Goal: Task Accomplishment & Management: Manage account settings

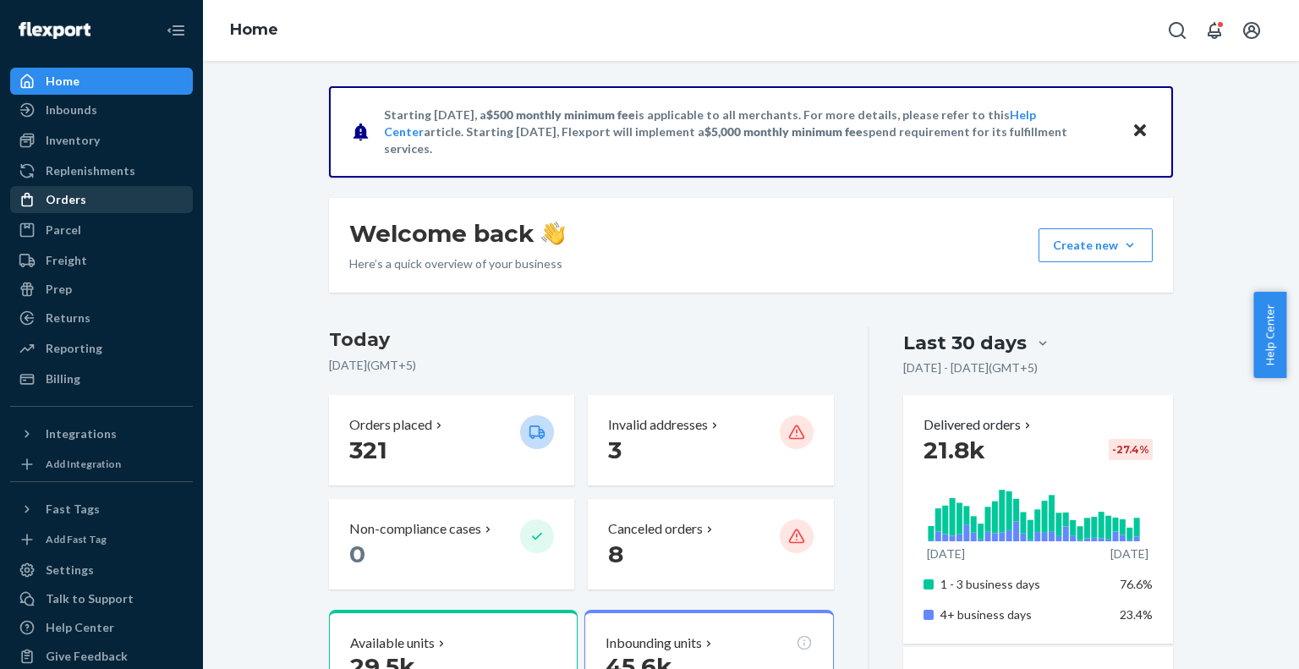
click at [112, 188] on div "Orders" at bounding box center [101, 200] width 179 height 24
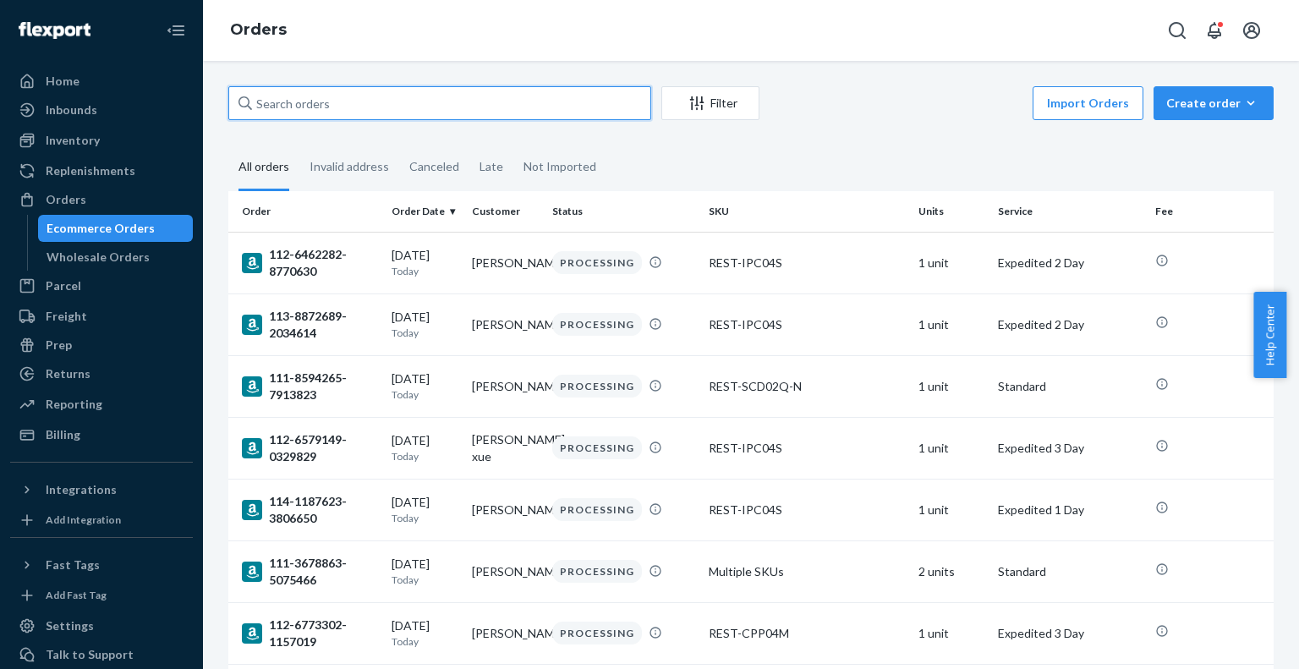
click at [328, 95] on input "text" at bounding box center [439, 103] width 423 height 34
paste input "US25342133"
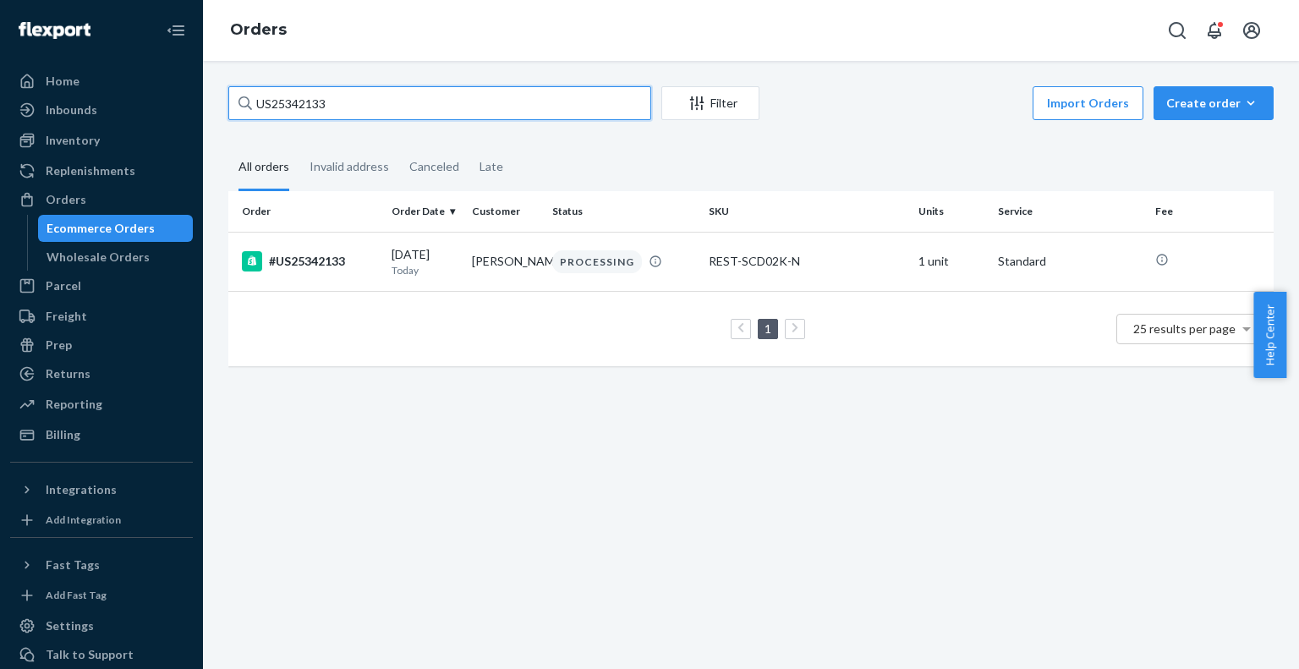
type input "US25342133"
click at [310, 272] on td "#US25342133" at bounding box center [306, 261] width 156 height 59
click at [598, 271] on div "PROCESSING" at bounding box center [597, 261] width 90 height 23
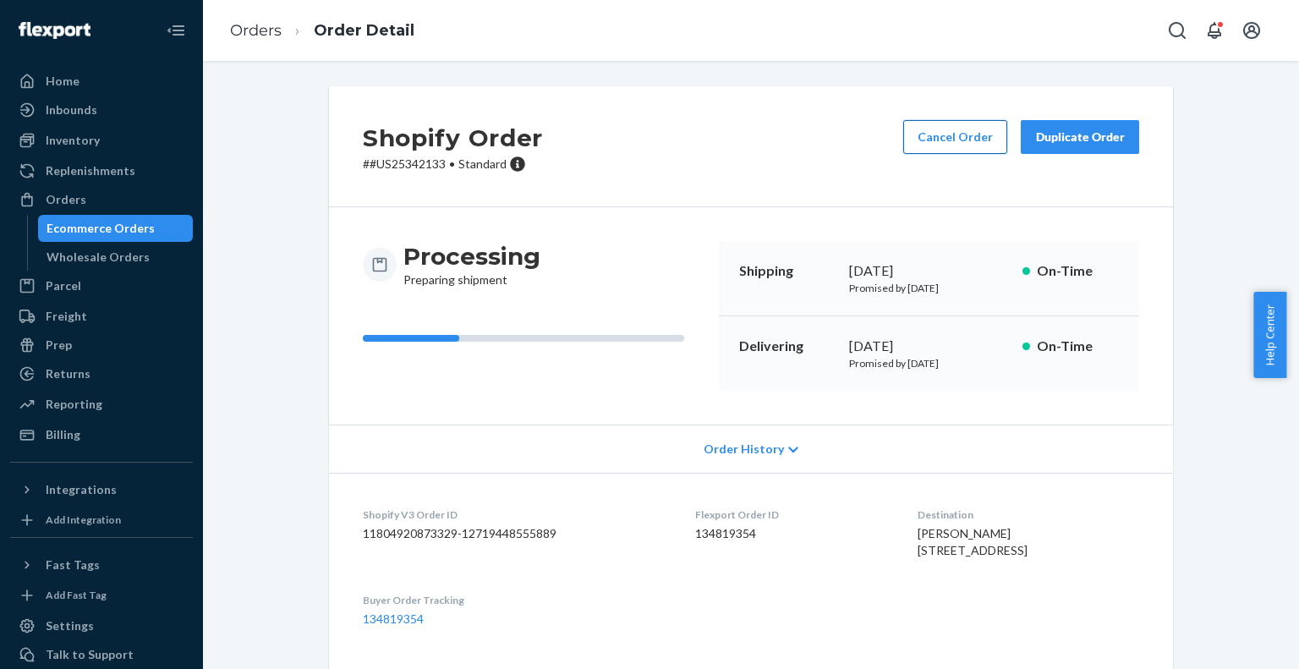
click at [920, 139] on button "Cancel Order" at bounding box center [955, 137] width 104 height 34
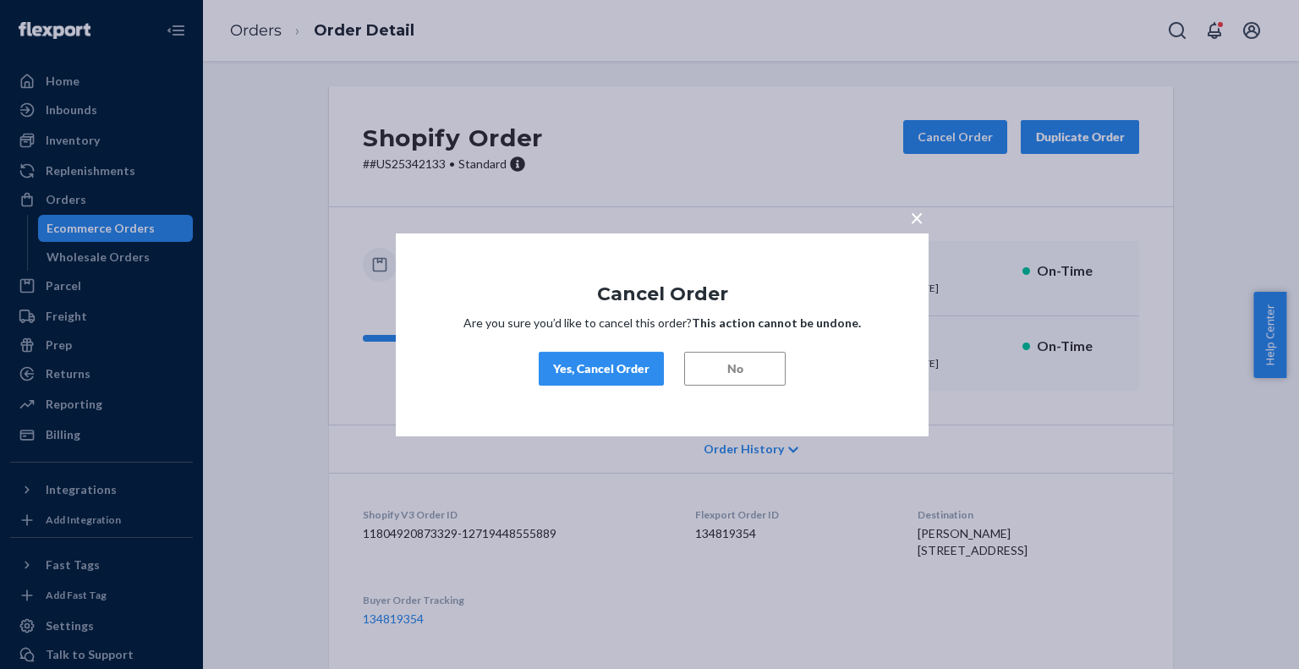
click at [628, 365] on div "Yes, Cancel Order" at bounding box center [601, 368] width 96 height 17
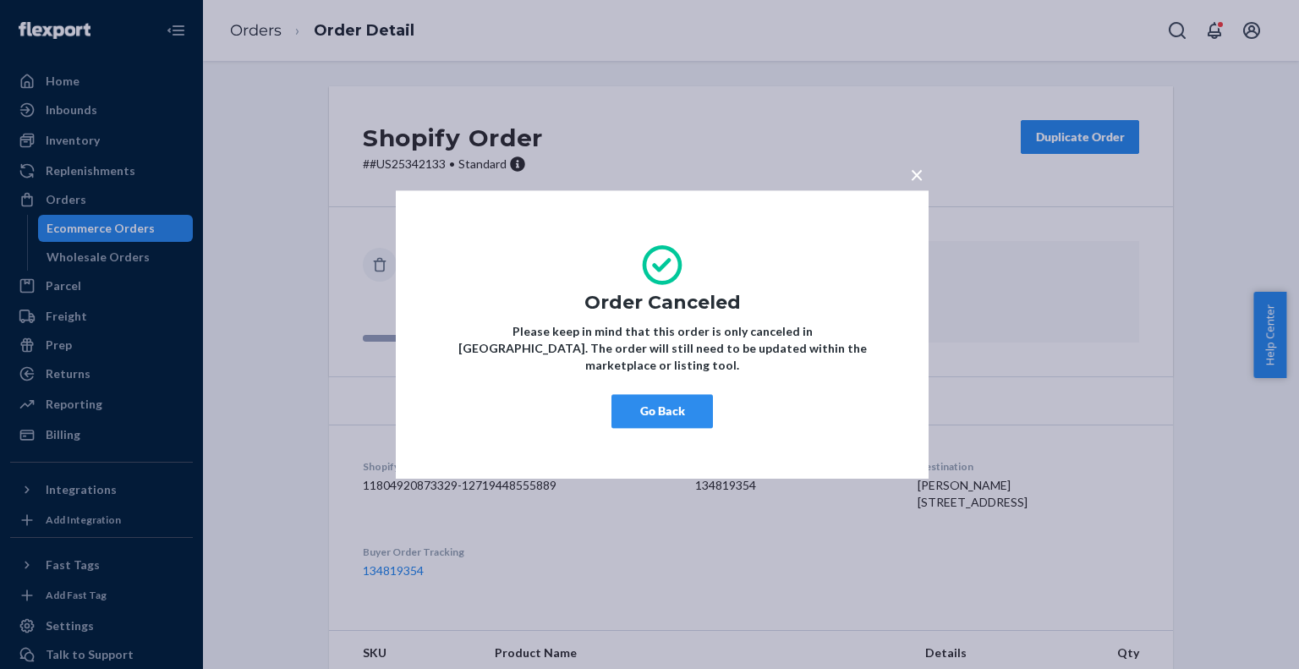
click at [642, 397] on button "Go Back" at bounding box center [661, 411] width 101 height 34
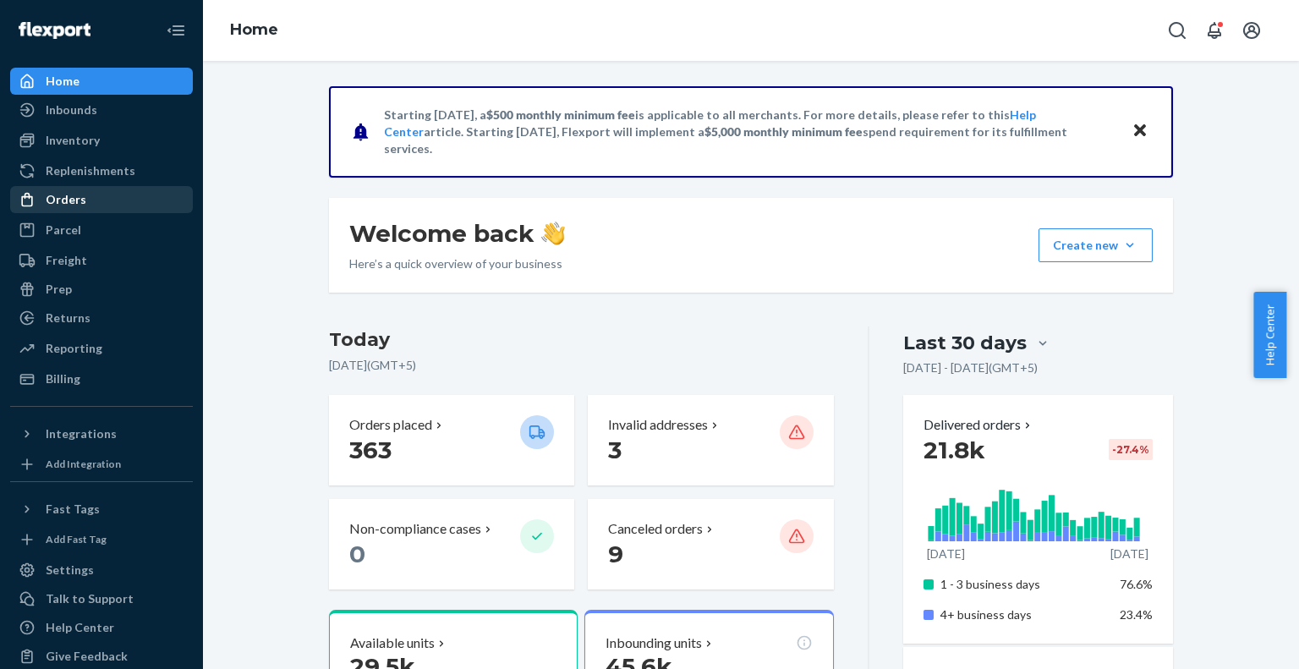
click at [56, 194] on div "Orders" at bounding box center [66, 199] width 41 height 17
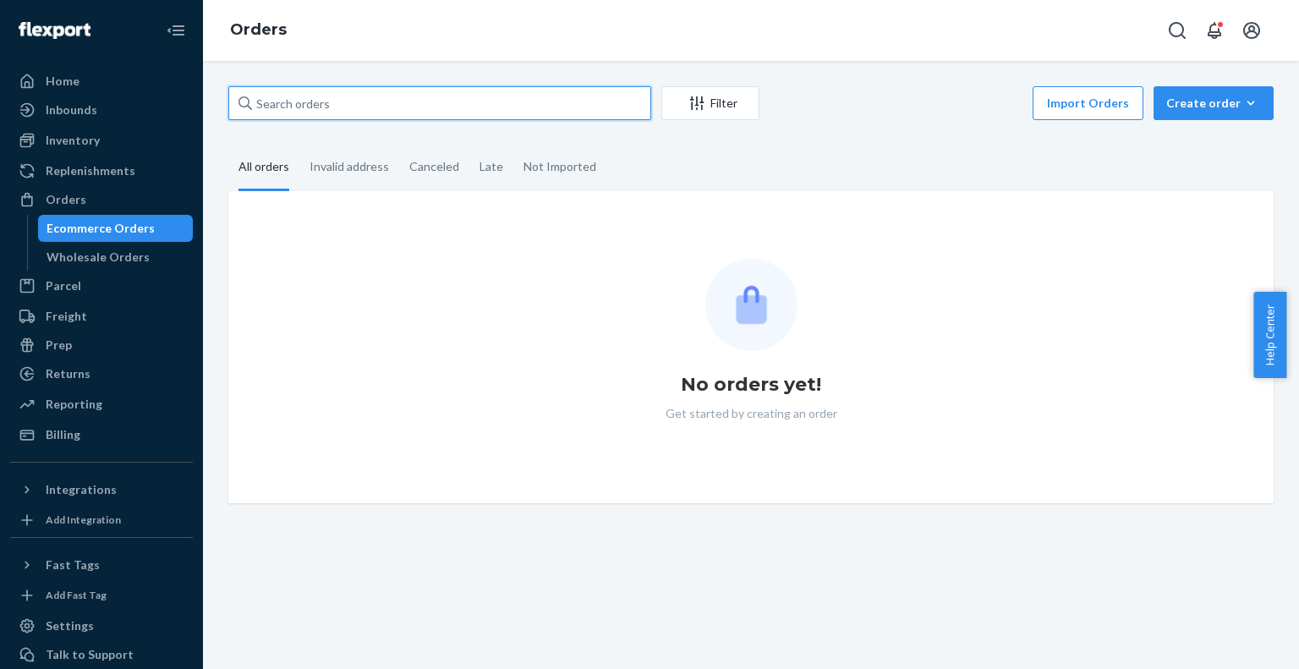
click at [322, 97] on input "text" at bounding box center [439, 103] width 423 height 34
paste input "US25342311"
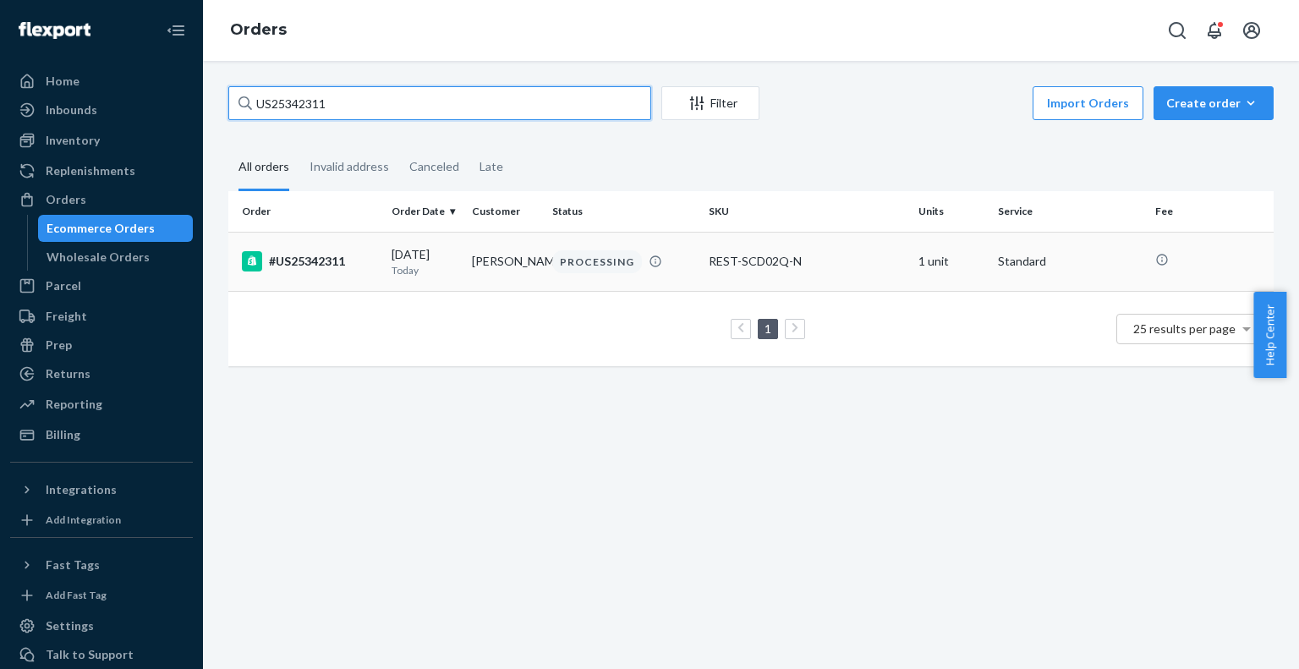
type input "US25342311"
click at [338, 273] on td "#US25342311" at bounding box center [306, 261] width 156 height 59
click at [332, 258] on div "#US25342311" at bounding box center [310, 261] width 136 height 20
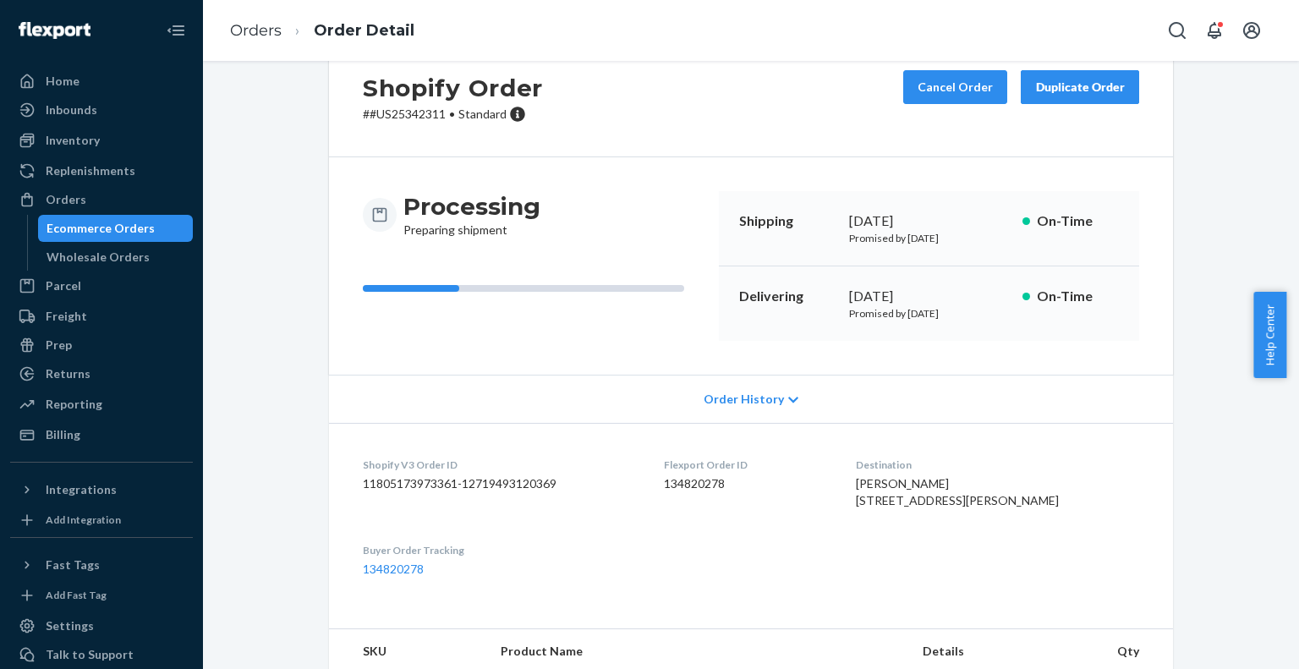
scroll to position [51, 0]
click at [957, 85] on button "Cancel Order" at bounding box center [955, 86] width 104 height 34
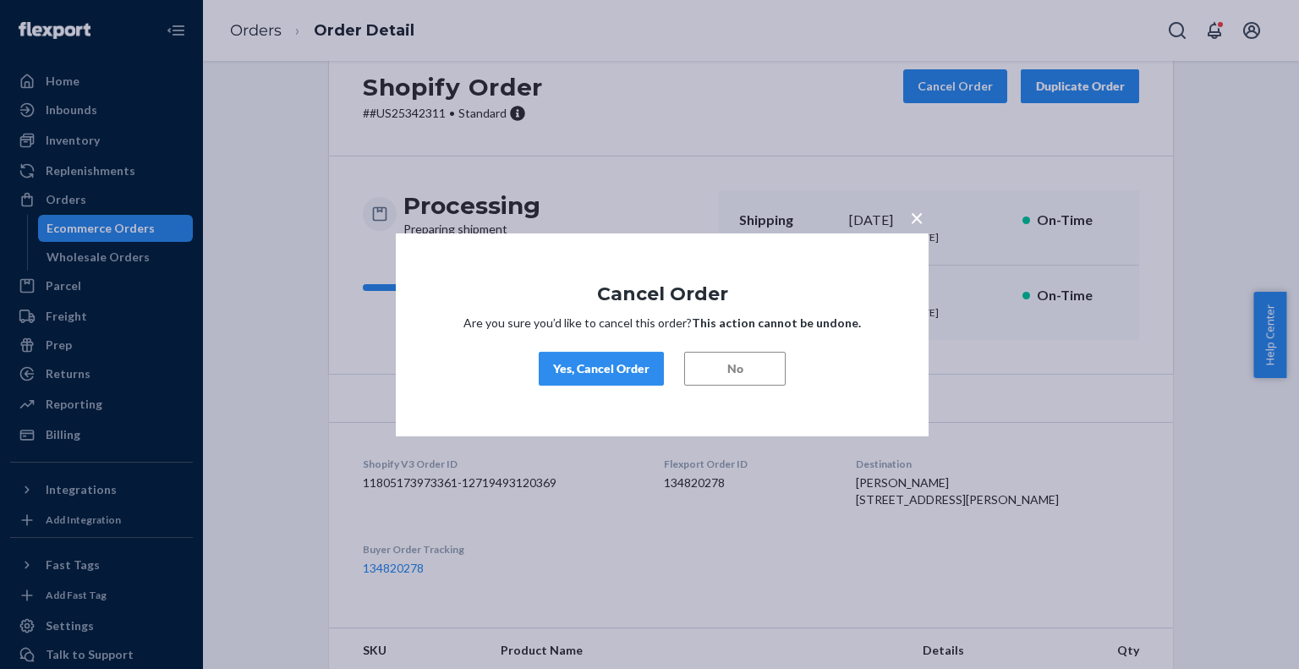
click at [617, 356] on button "Yes, Cancel Order" at bounding box center [601, 369] width 125 height 34
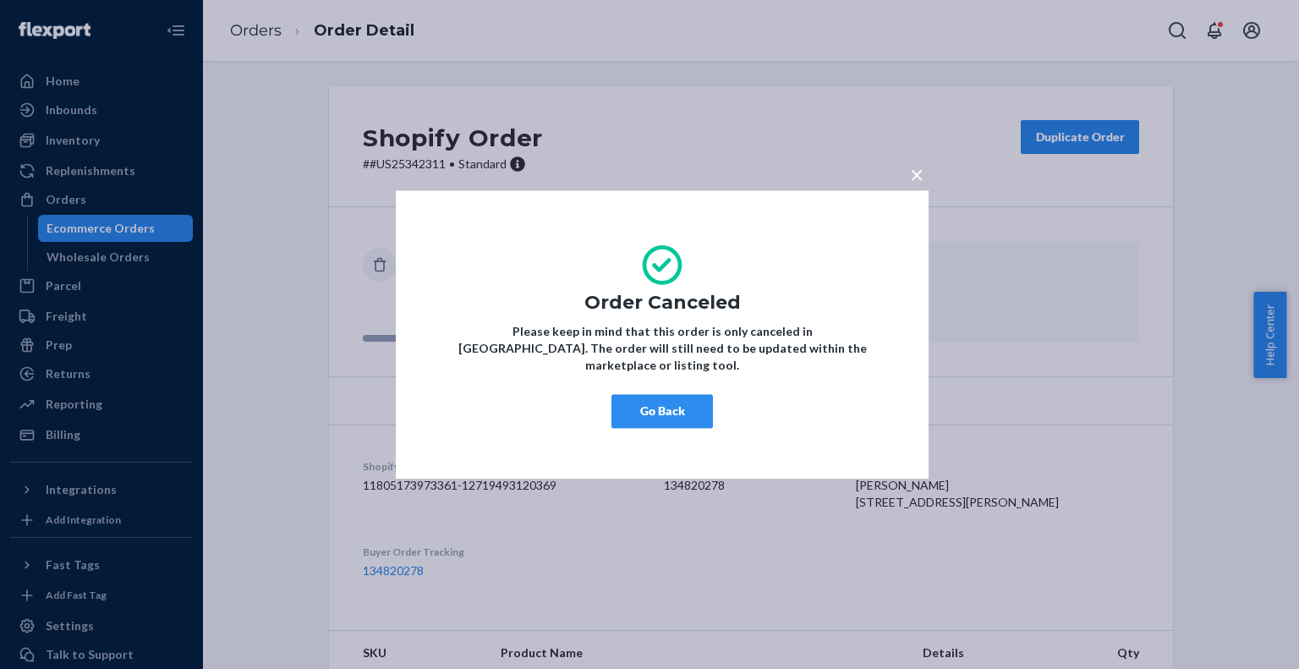
click at [875, 36] on div "× Order Canceled Please keep in mind that this order is only canceled in Flexpo…" at bounding box center [649, 334] width 1299 height 669
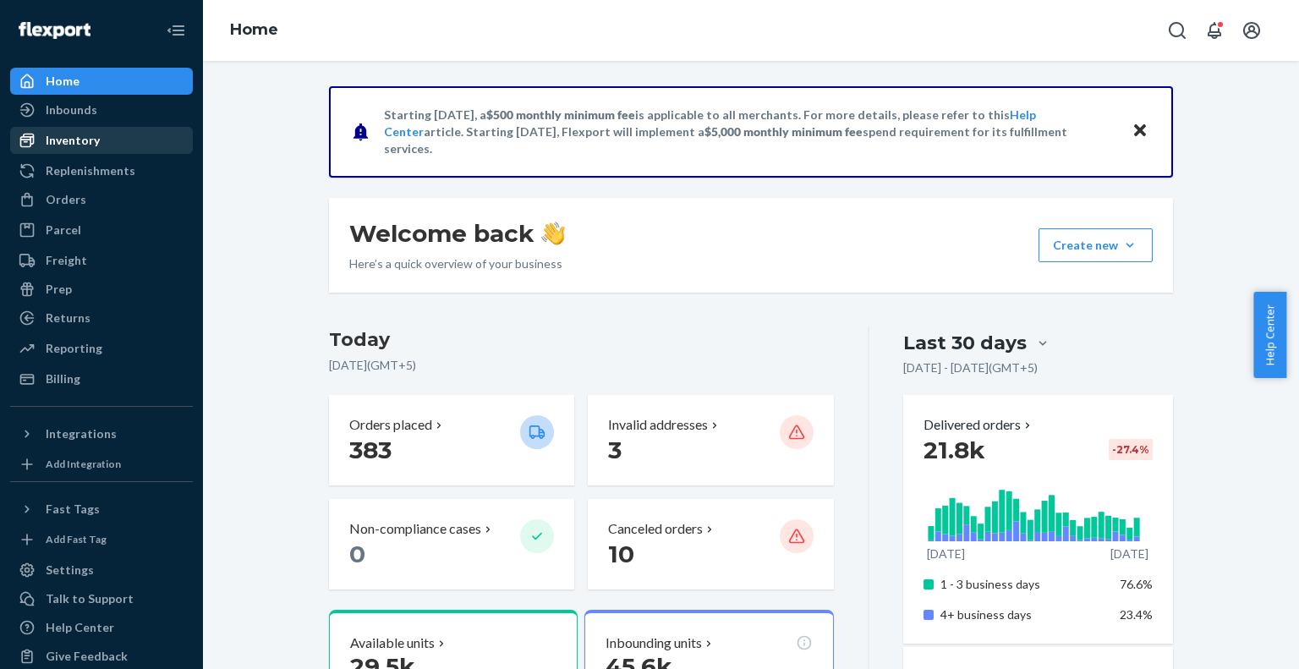
click at [55, 138] on div "Inventory" at bounding box center [73, 140] width 54 height 17
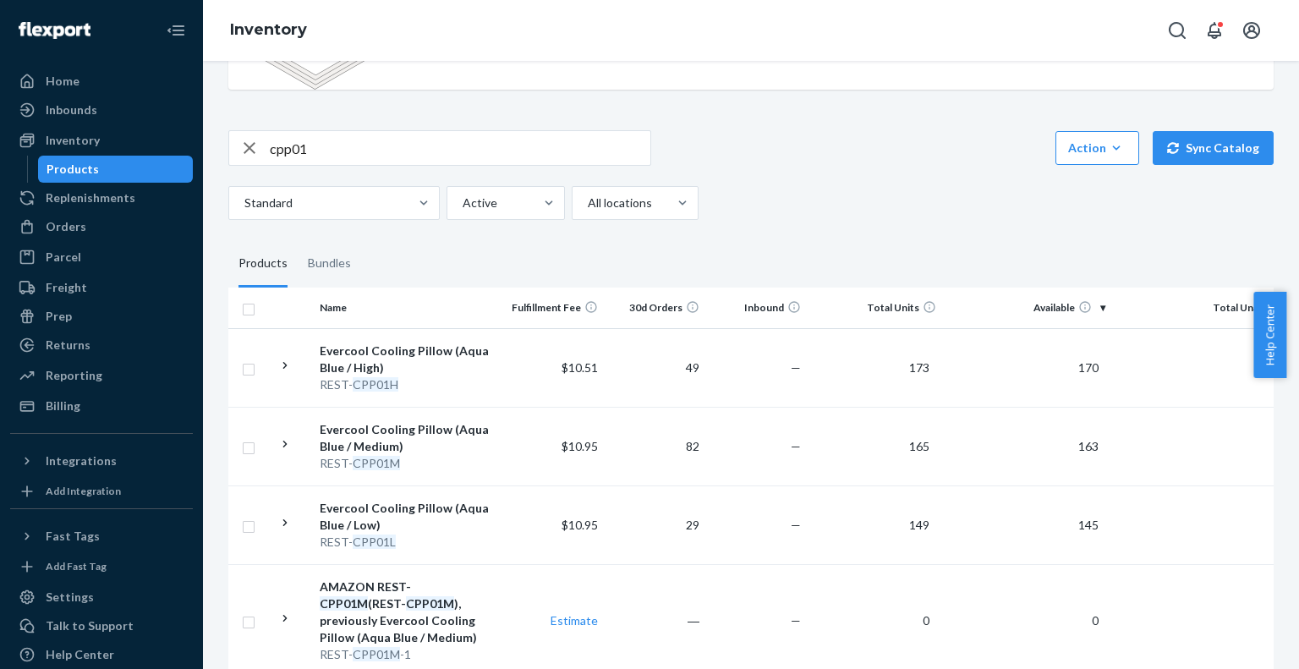
scroll to position [105, 0]
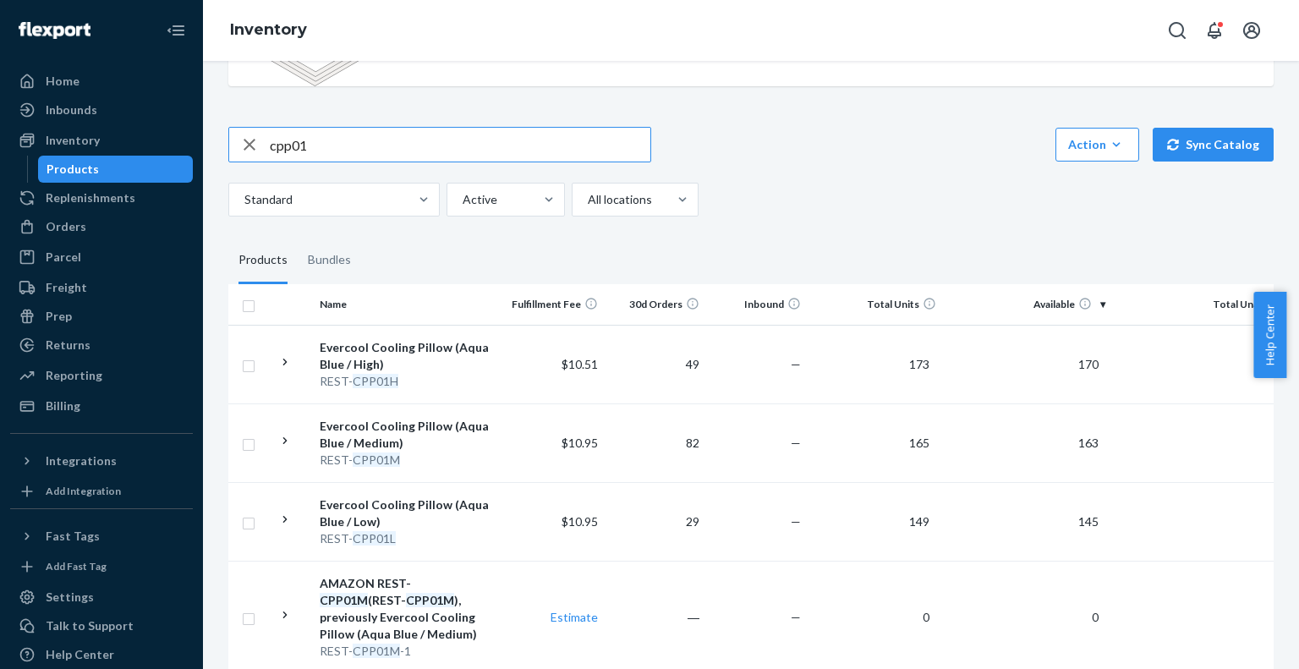
click at [442, 138] on input "cpp01" at bounding box center [460, 145] width 381 height 34
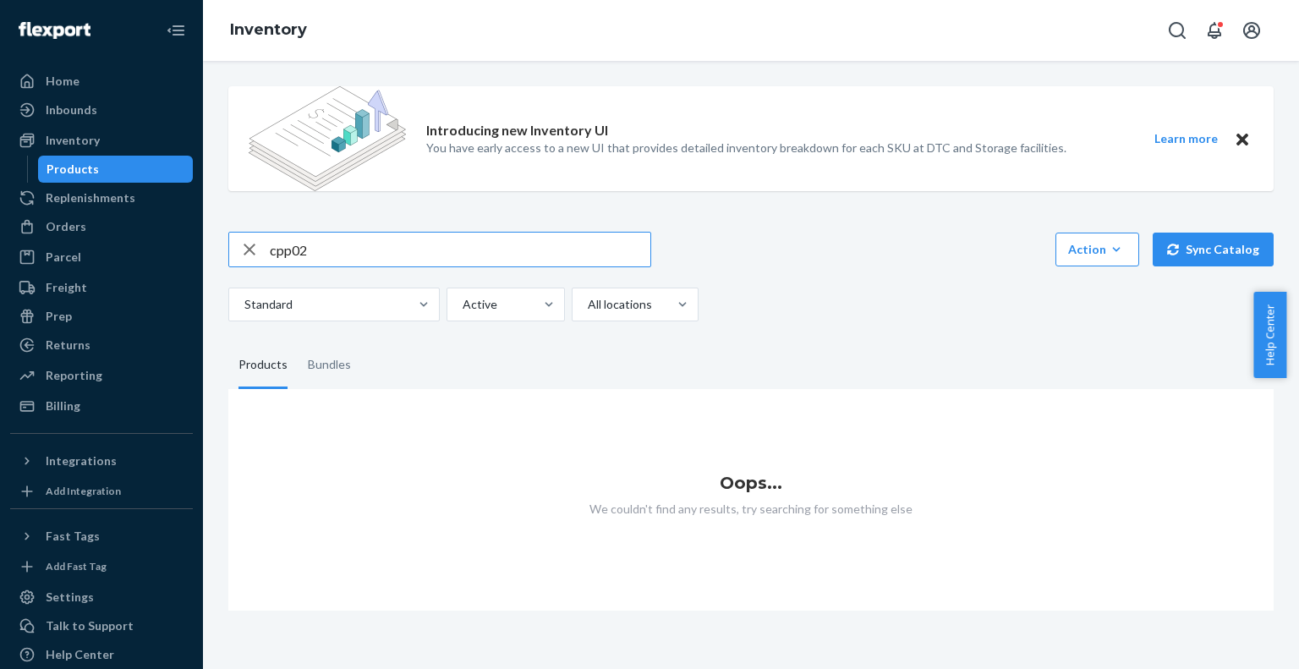
click at [397, 249] on input "cpp02" at bounding box center [460, 250] width 381 height 34
click at [359, 249] on input "cpp03" at bounding box center [460, 250] width 381 height 34
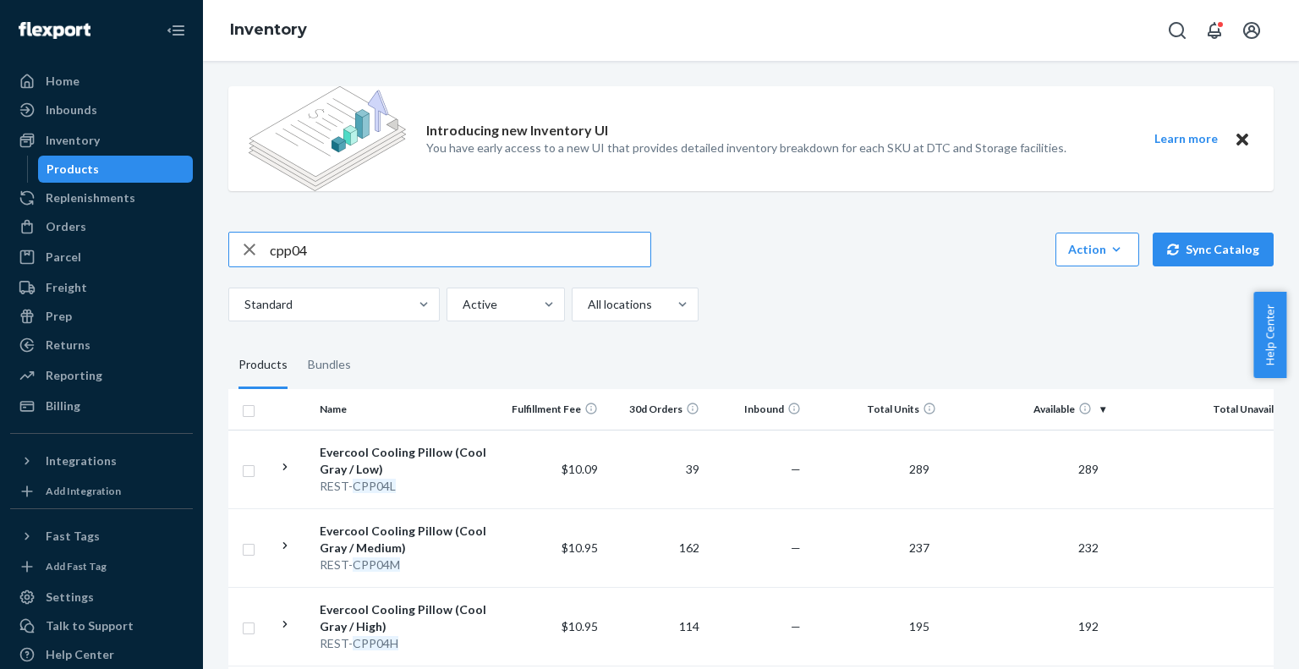
click at [417, 252] on input "cpp04" at bounding box center [460, 250] width 381 height 34
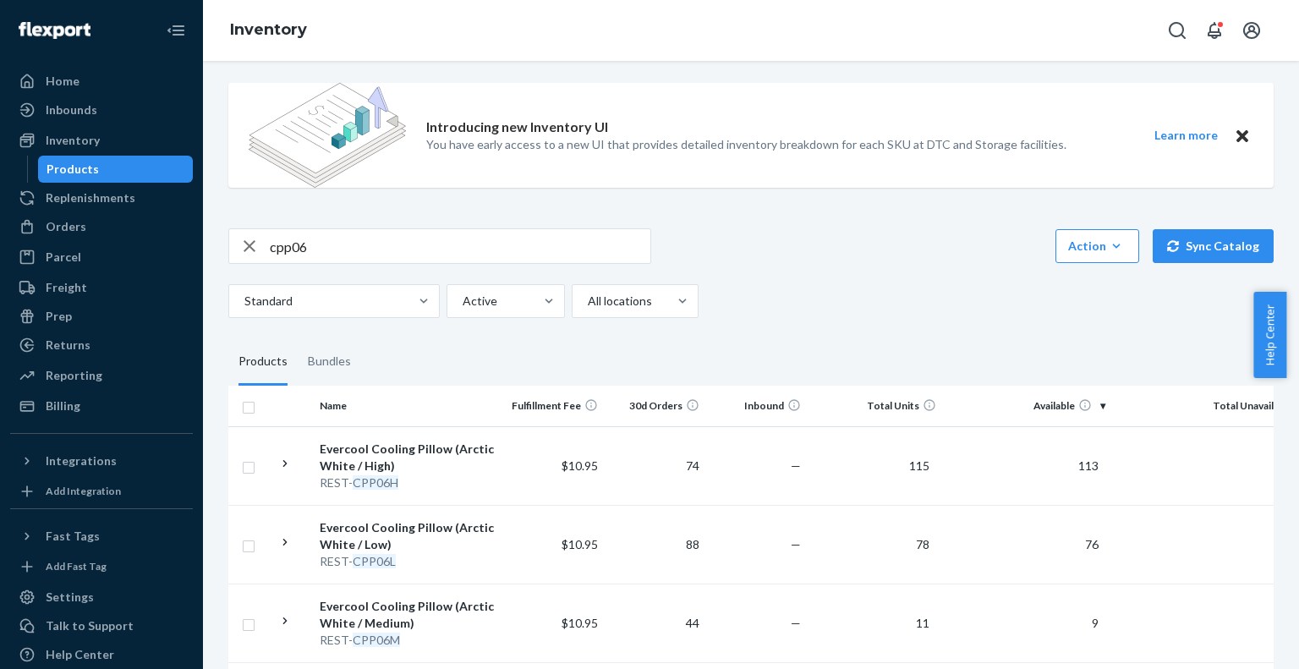
scroll to position [33, 0]
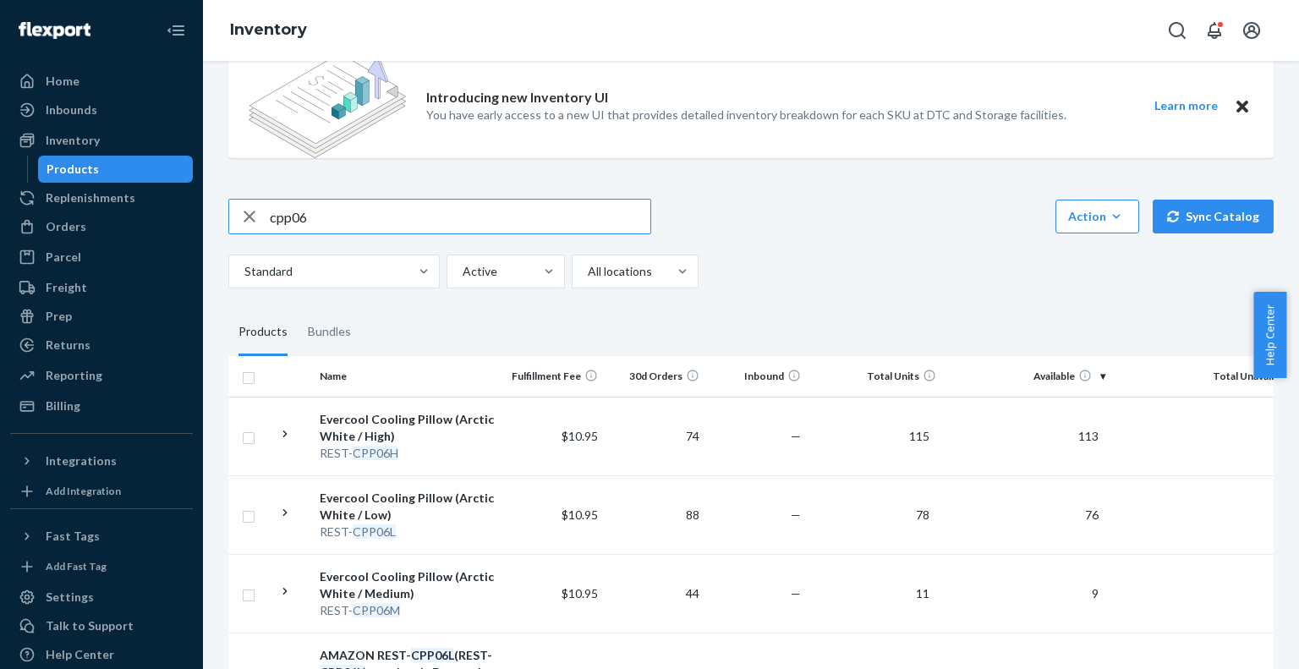
click at [337, 217] on input "cpp06" at bounding box center [460, 217] width 381 height 34
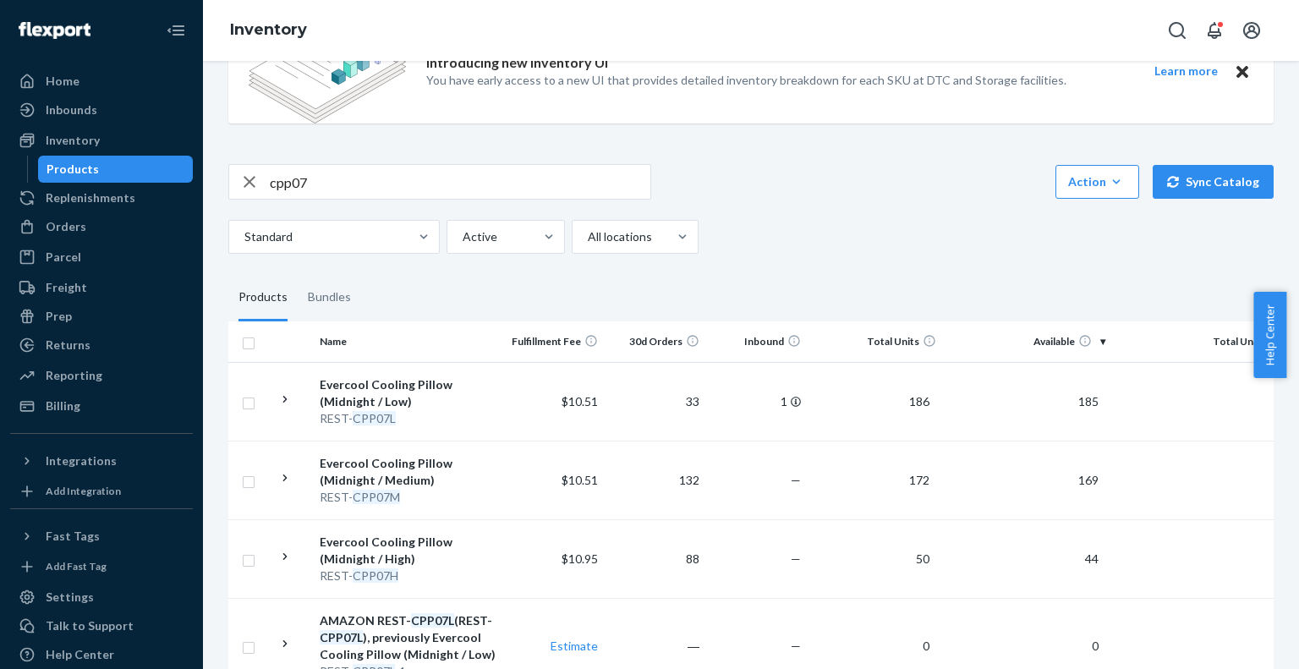
scroll to position [51, 0]
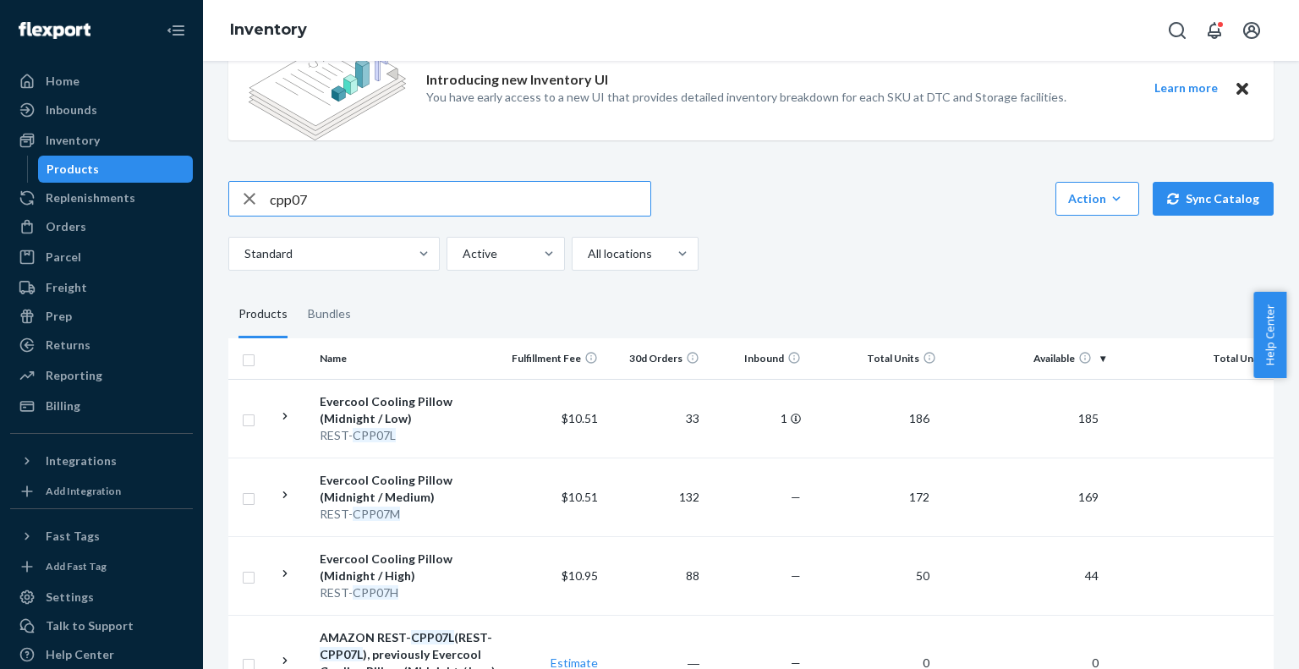
click at [394, 193] on input "cpp07" at bounding box center [460, 199] width 381 height 34
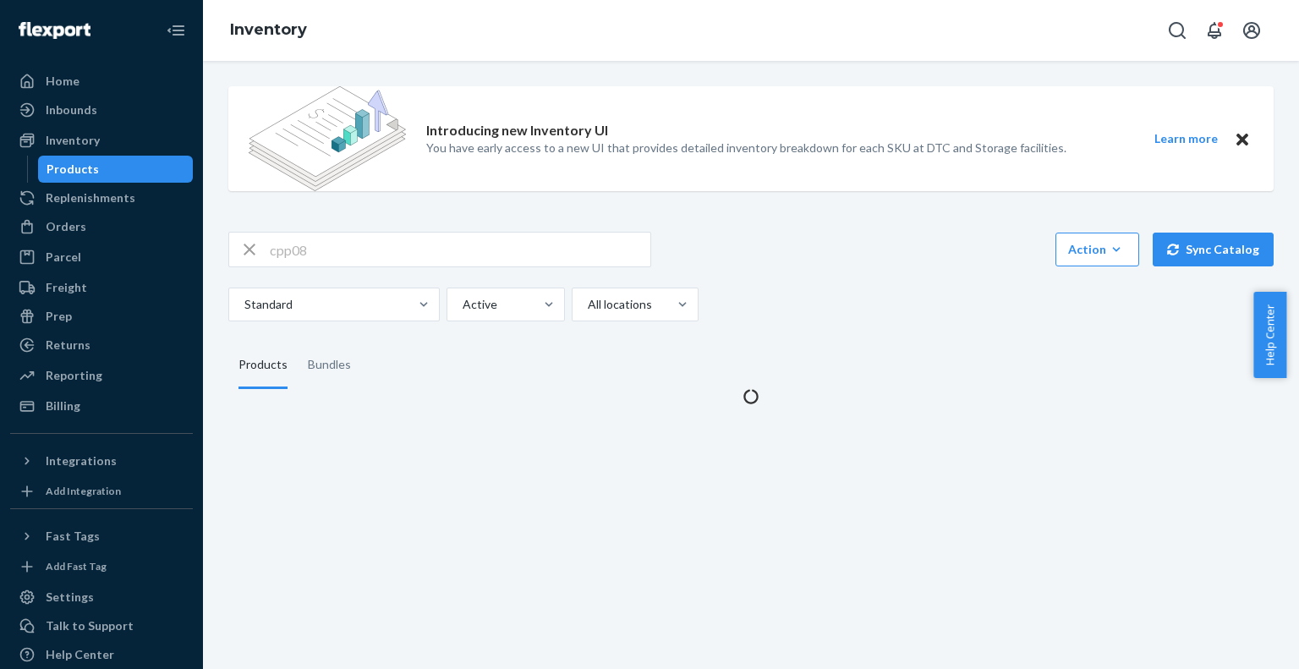
scroll to position [0, 0]
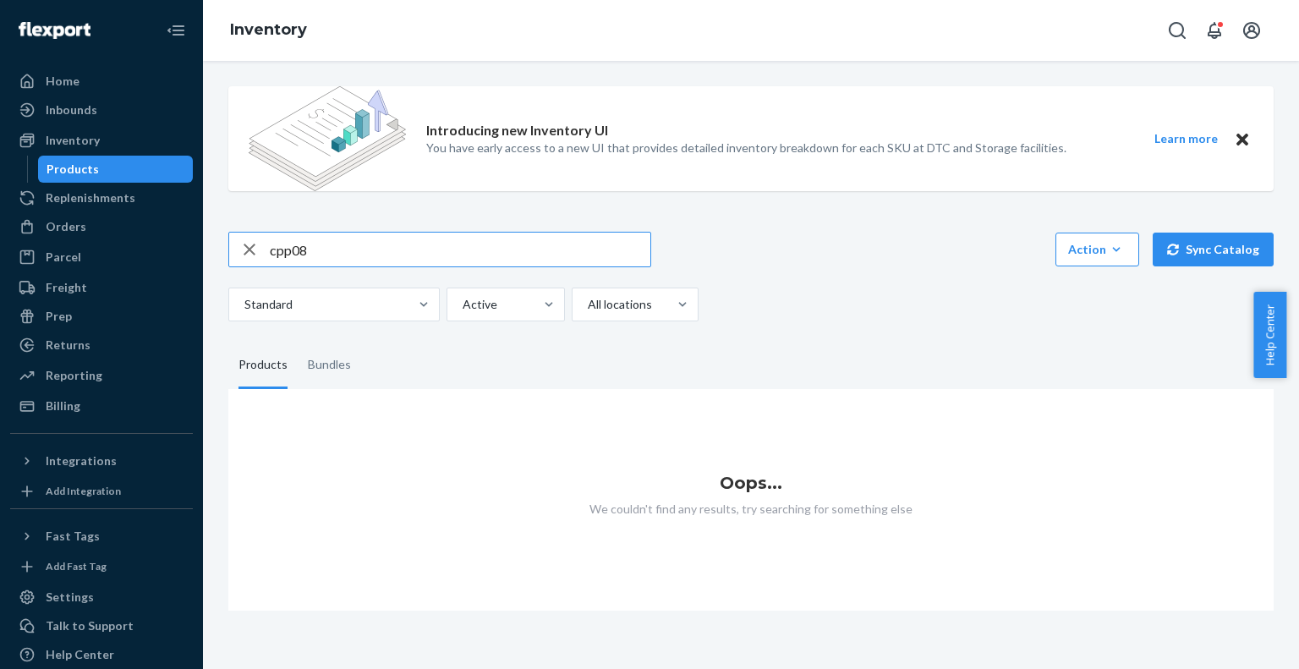
click at [441, 260] on input "cpp08" at bounding box center [460, 250] width 381 height 34
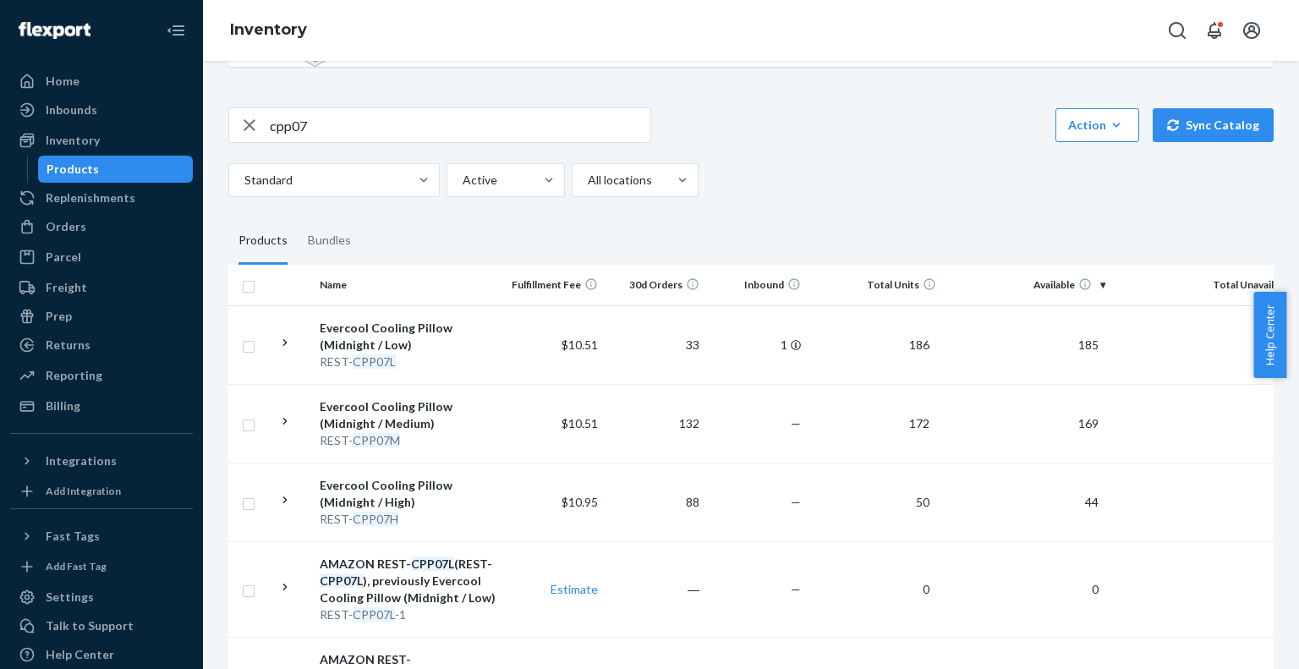
scroll to position [121, 0]
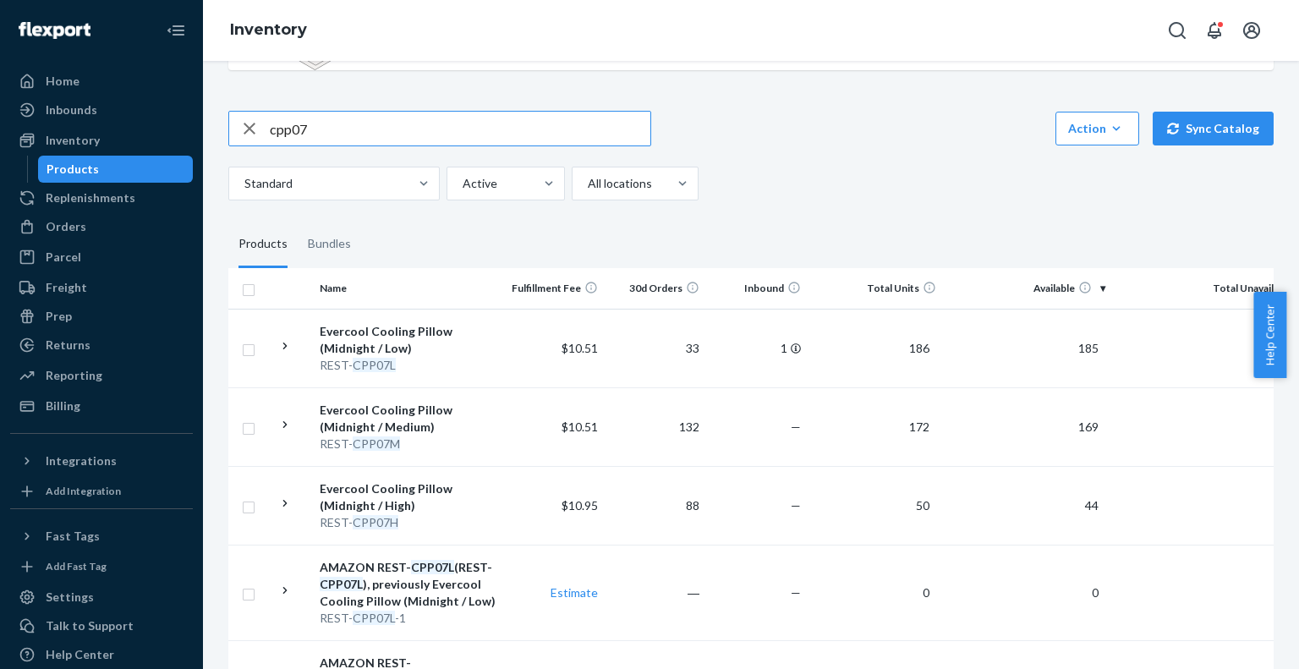
click at [345, 124] on input "cpp07" at bounding box center [460, 129] width 381 height 34
type input "cpp06"
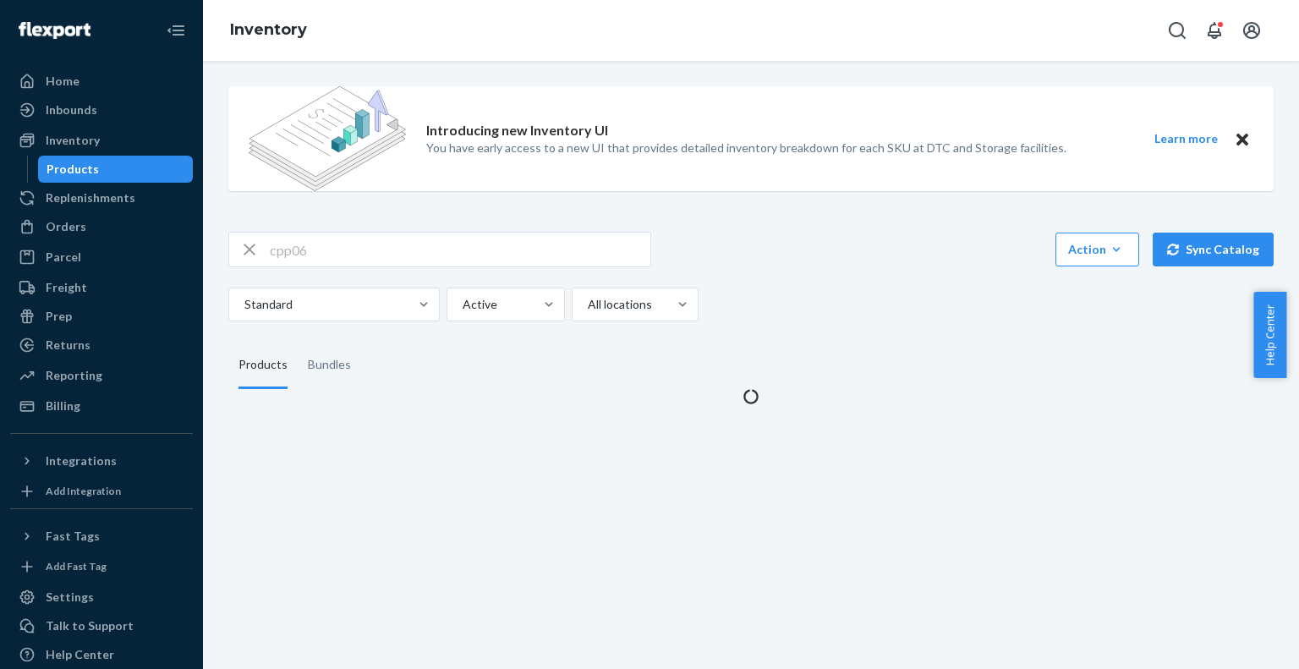
scroll to position [0, 0]
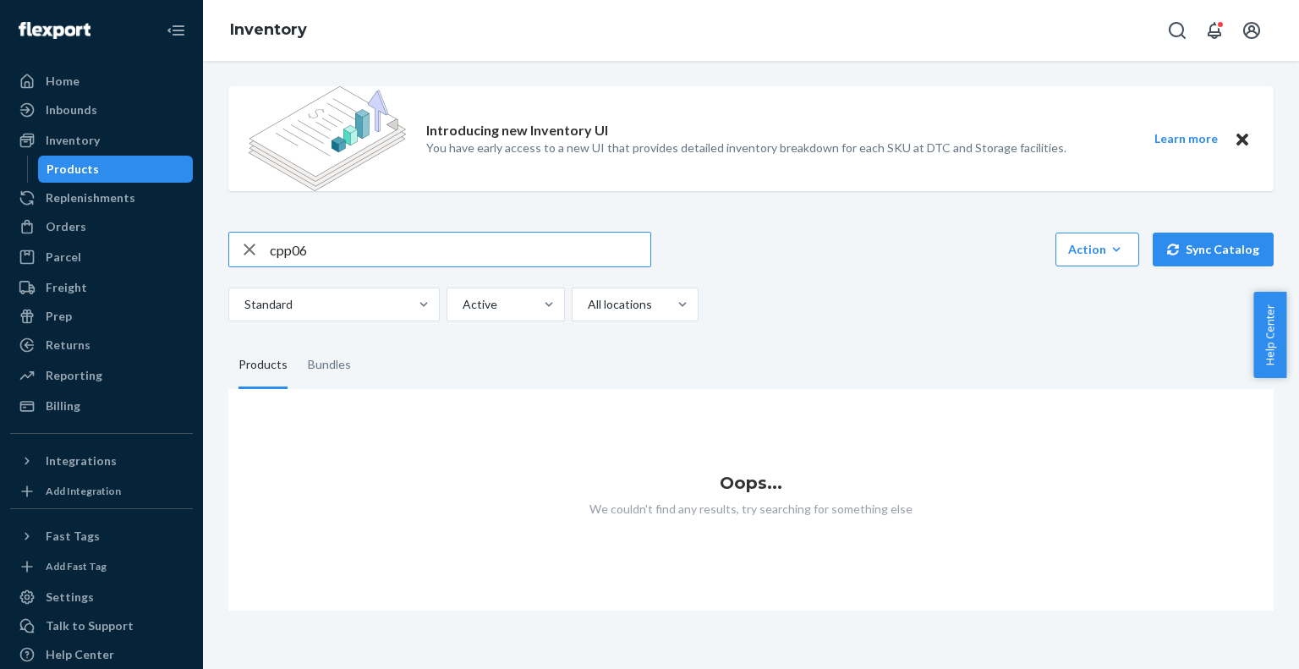
click at [443, 249] on input "cpp06" at bounding box center [460, 250] width 381 height 34
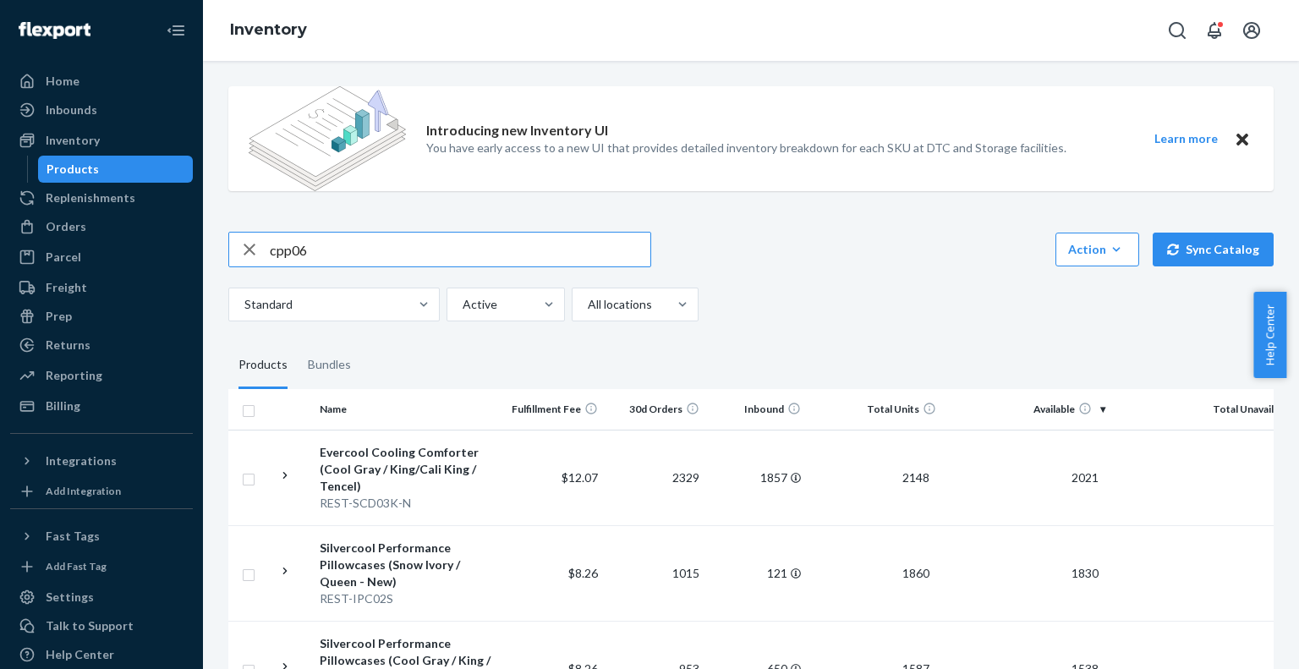
type input "cpp06"
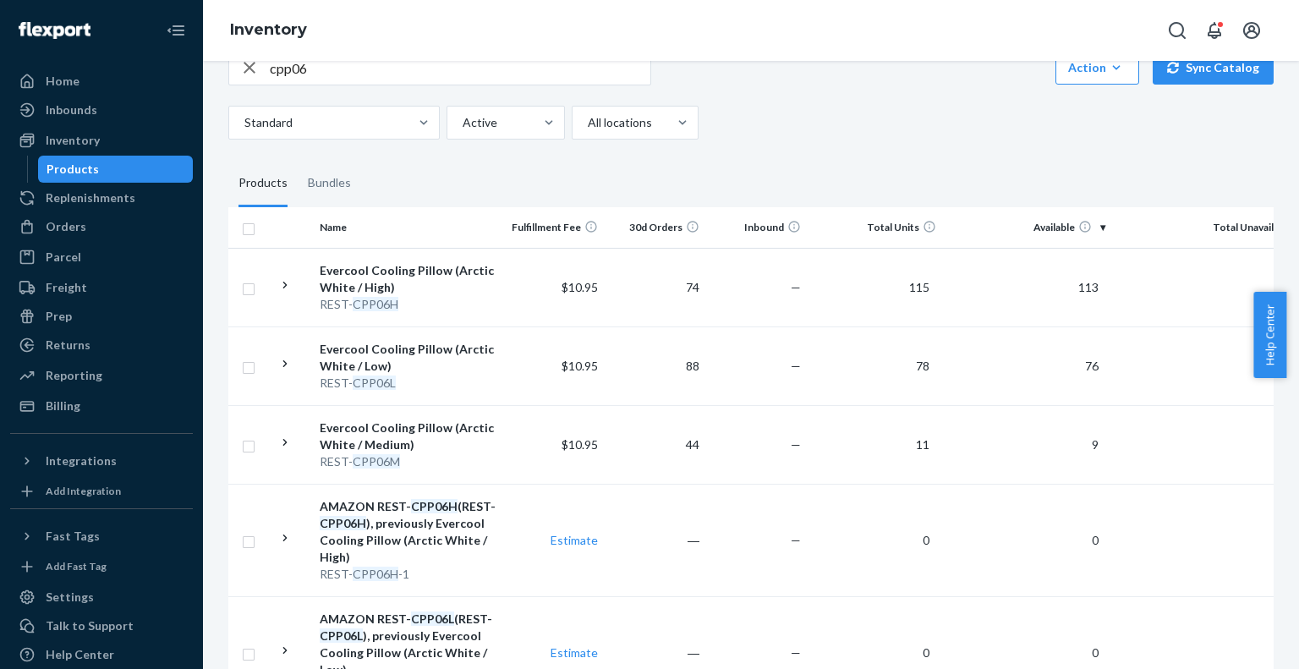
scroll to position [183, 0]
